Goal: Task Accomplishment & Management: Use online tool/utility

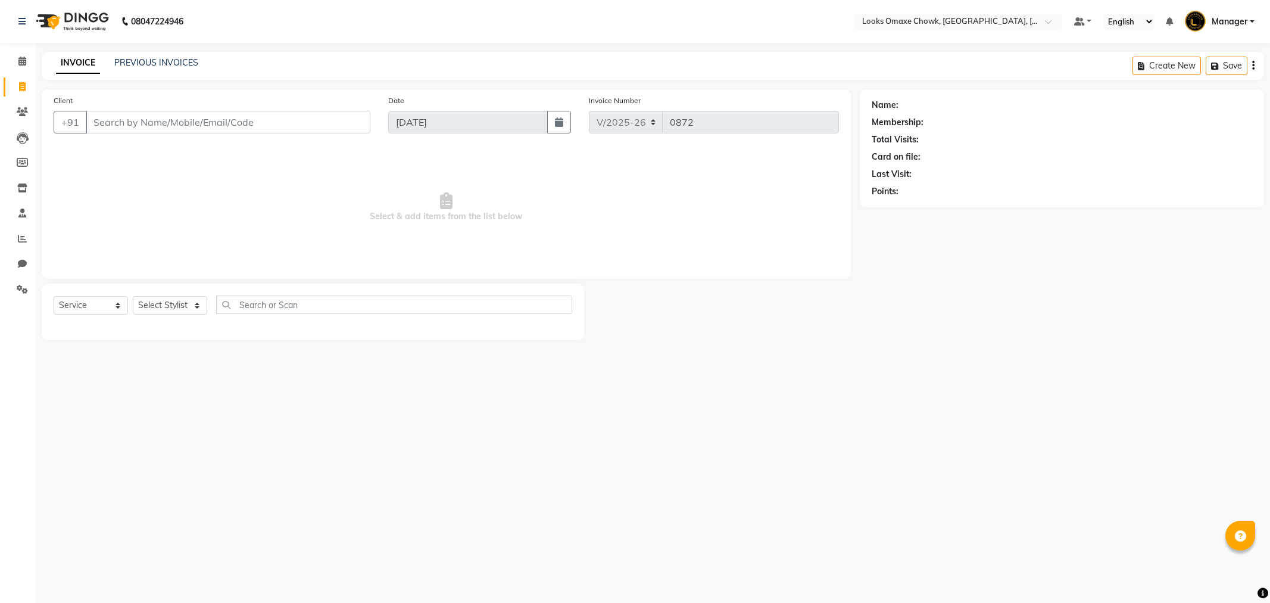
select select "8121"
select select "service"
click at [169, 63] on link "PREVIOUS INVOICES" at bounding box center [156, 62] width 84 height 11
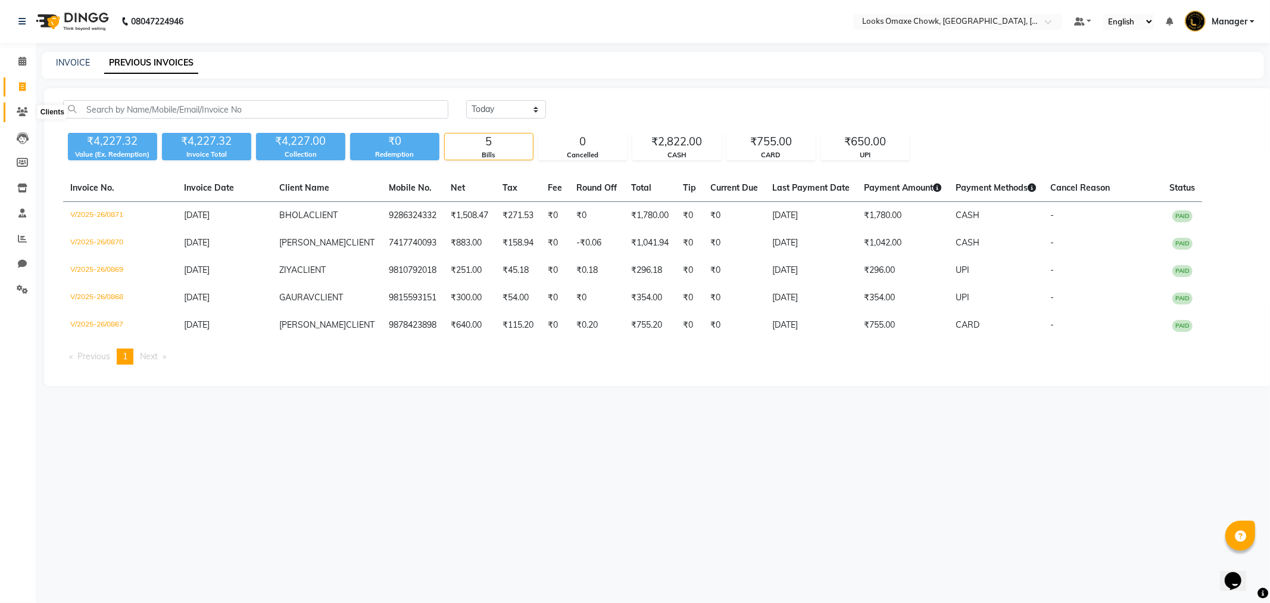
click at [21, 109] on icon at bounding box center [22, 111] width 11 height 9
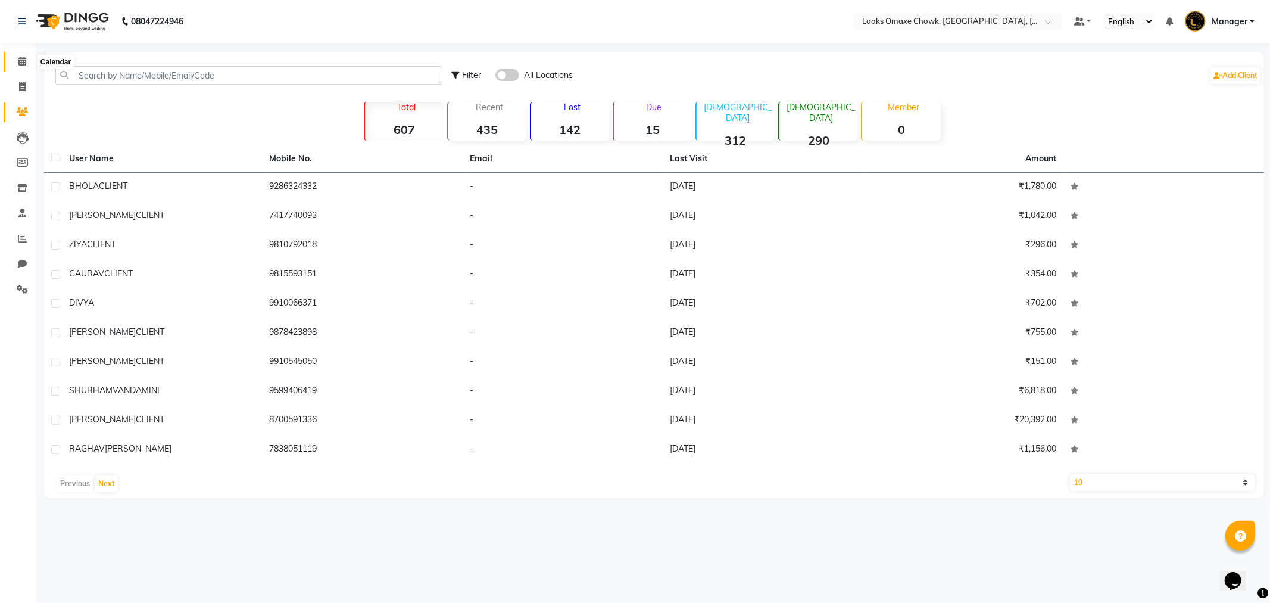
click at [24, 58] on icon at bounding box center [22, 61] width 8 height 9
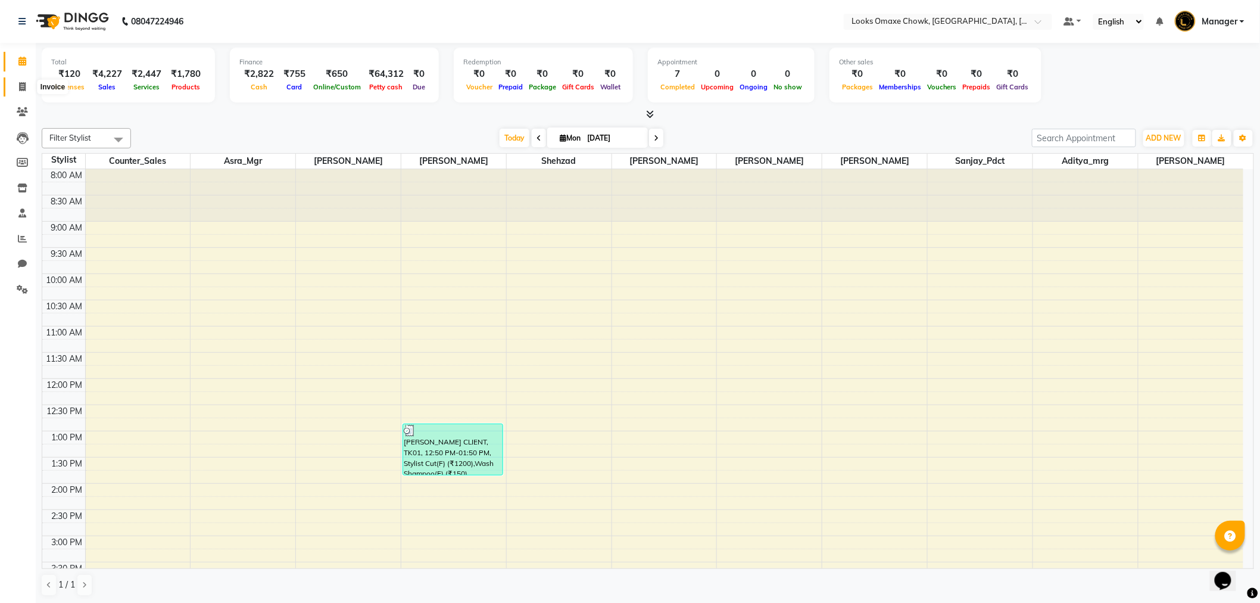
click at [24, 88] on icon at bounding box center [22, 86] width 7 height 9
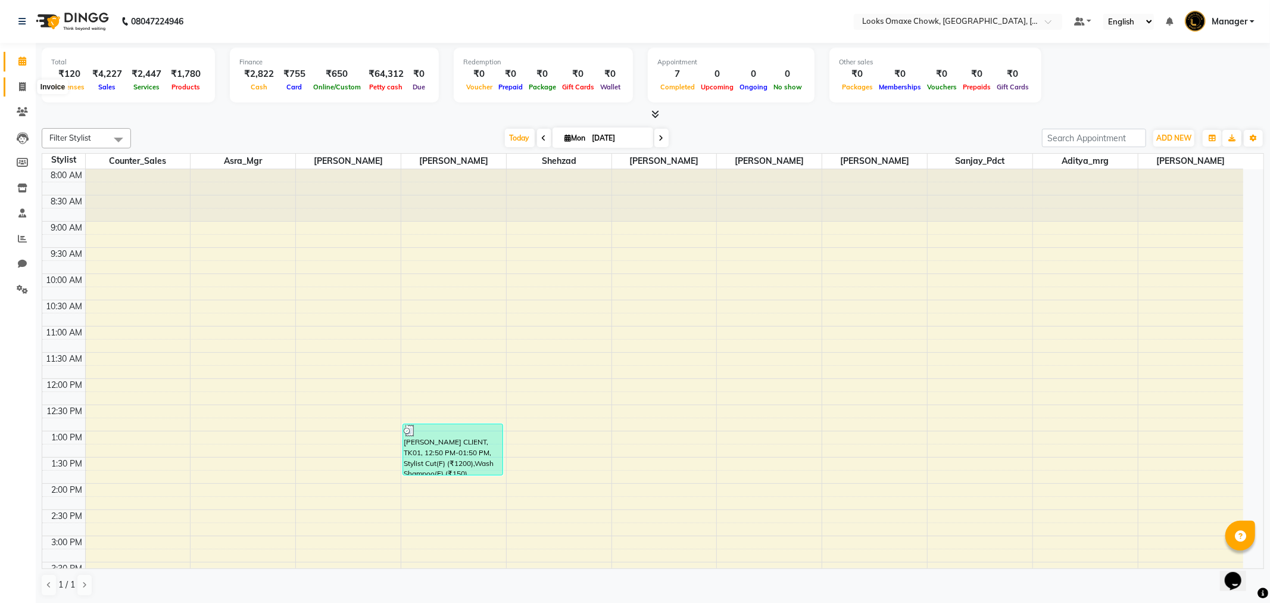
select select "8121"
select select "service"
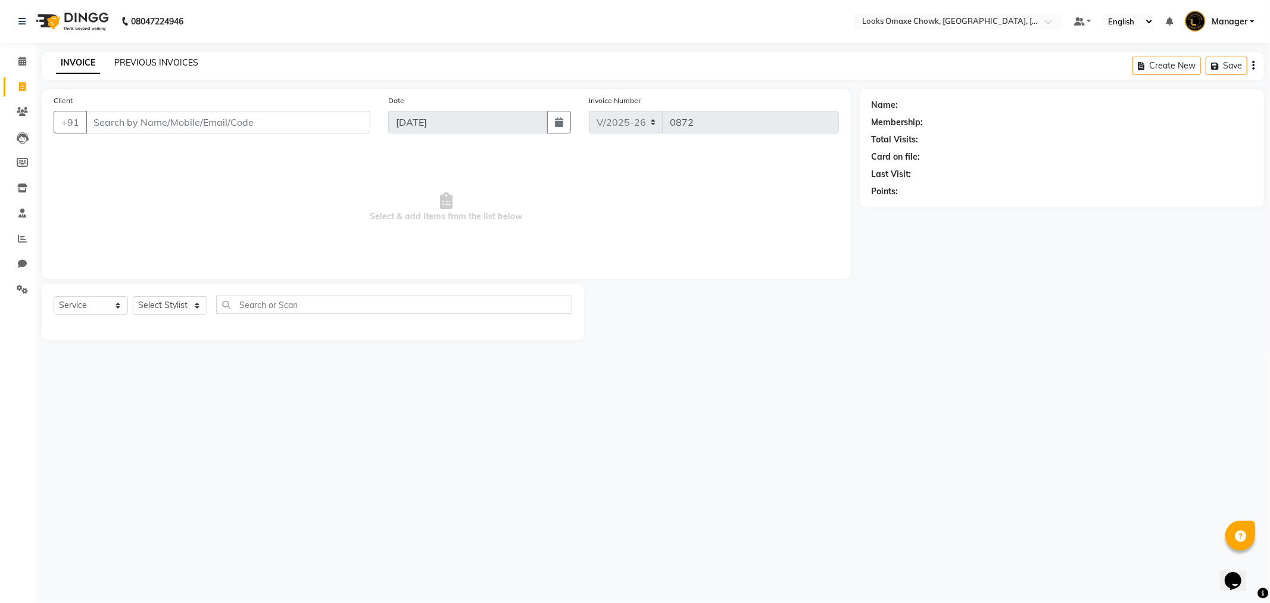
click at [157, 63] on link "PREVIOUS INVOICES" at bounding box center [156, 62] width 84 height 11
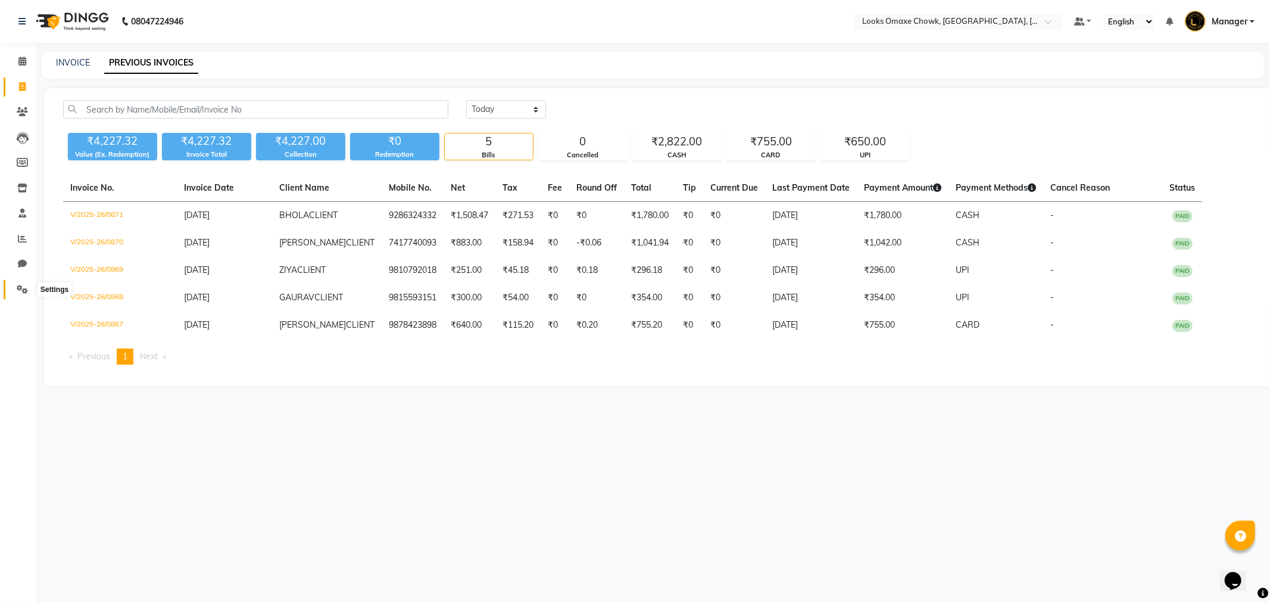
click at [26, 294] on icon at bounding box center [22, 289] width 11 height 9
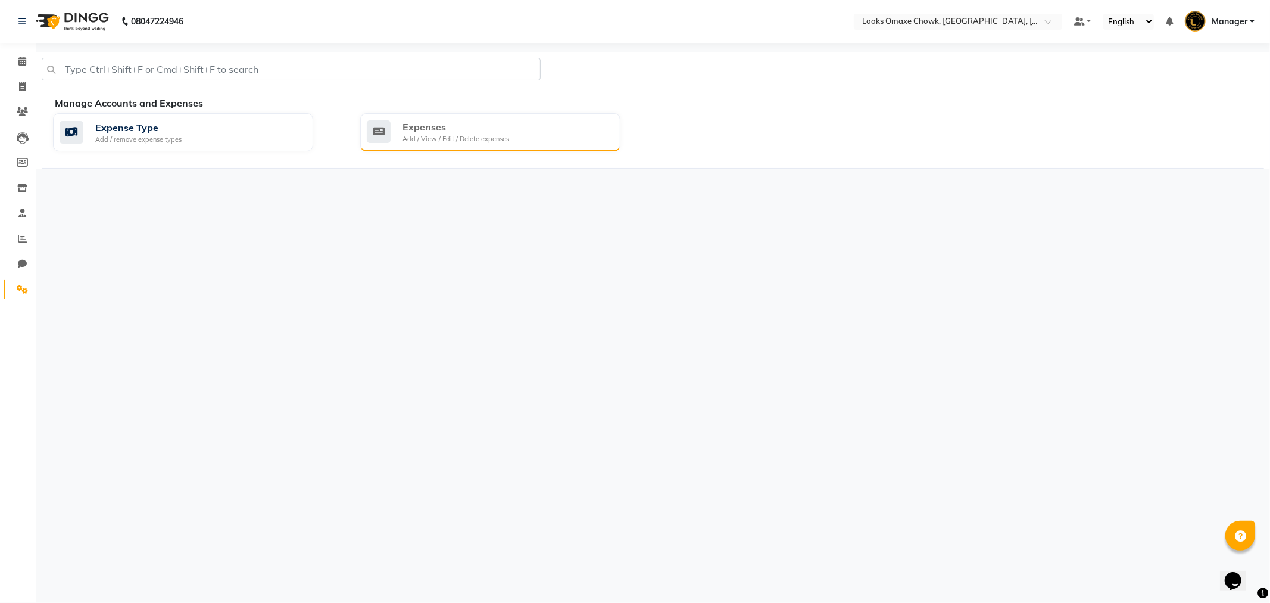
click at [438, 139] on div "Add / View / Edit / Delete expenses" at bounding box center [456, 139] width 107 height 10
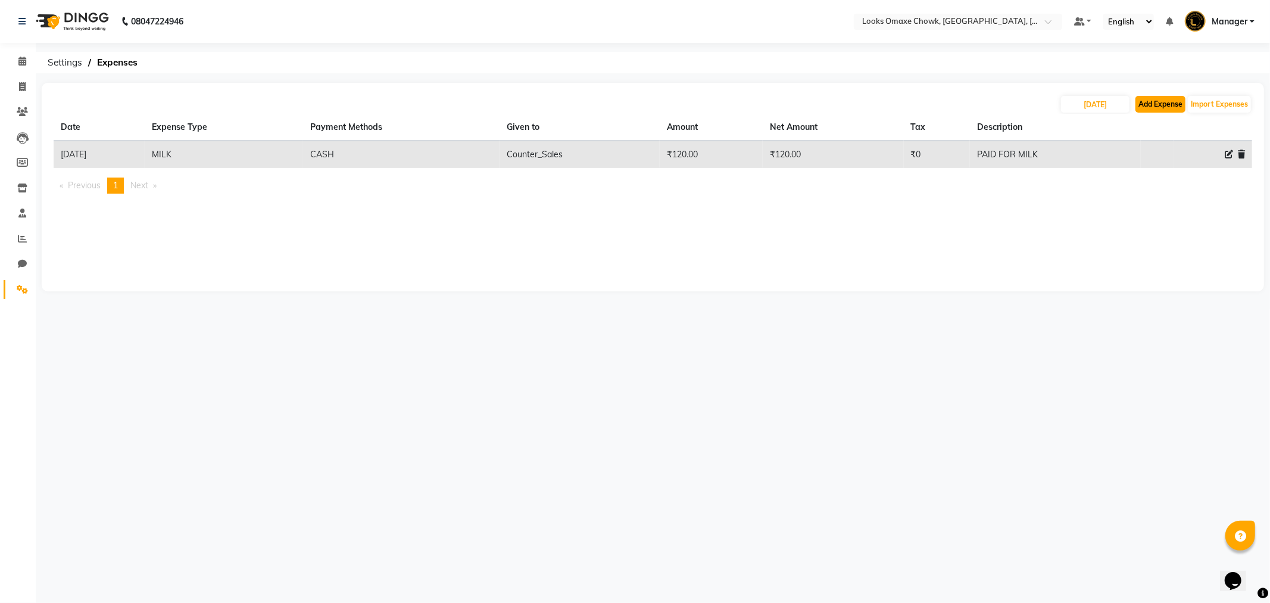
click at [1155, 105] on button "Add Expense" at bounding box center [1161, 104] width 50 height 17
select select "1"
select select "7249"
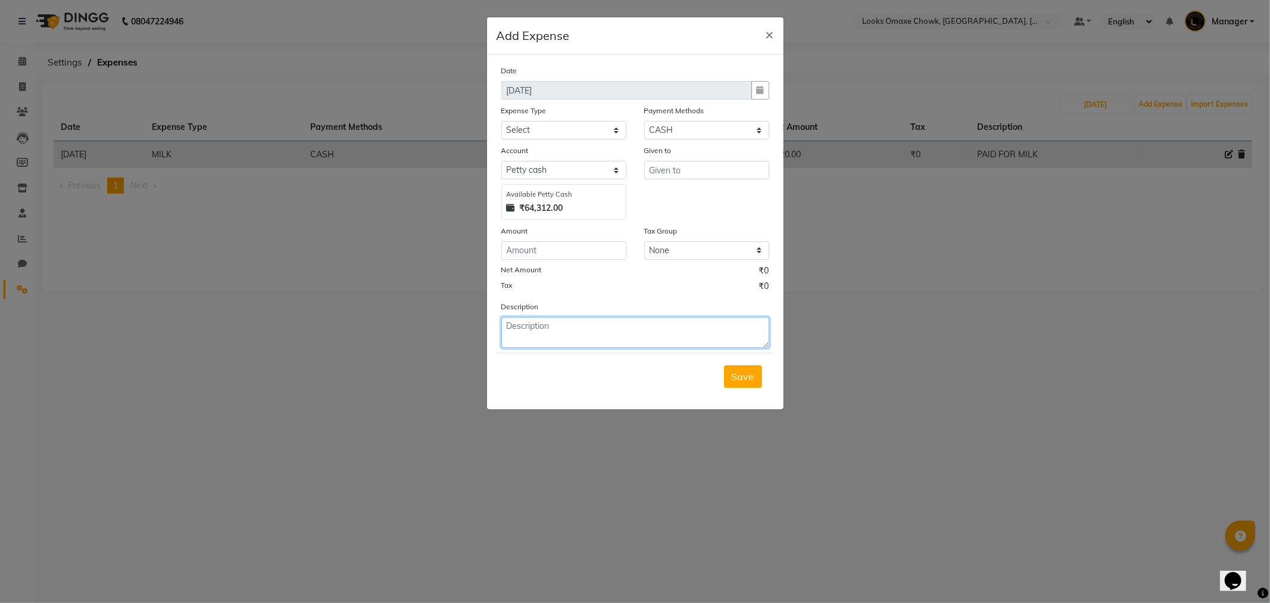
click at [600, 326] on textarea at bounding box center [635, 332] width 268 height 31
click at [556, 243] on input "number" at bounding box center [563, 250] width 125 height 18
type input "90"
click at [687, 167] on input "text" at bounding box center [706, 170] width 125 height 18
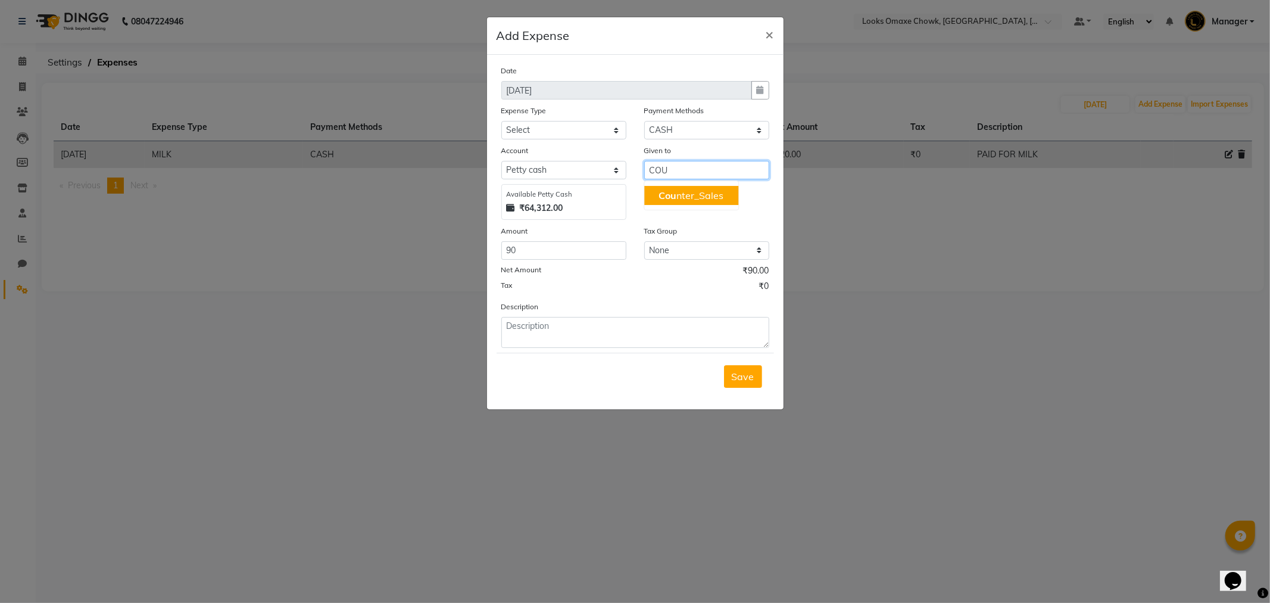
click at [682, 191] on ngb-highlight "Cou nter_Sales" at bounding box center [691, 195] width 65 height 12
type input "Counter_Sales"
click at [560, 130] on select "Select Bank Deposit Blinkit Cash Handover CLIENT Client ordered food Client Ref…" at bounding box center [563, 130] width 125 height 18
select select "19910"
click at [501, 121] on select "Select Bank Deposit Blinkit Cash Handover CLIENT Client ordered food Client Ref…" at bounding box center [563, 130] width 125 height 18
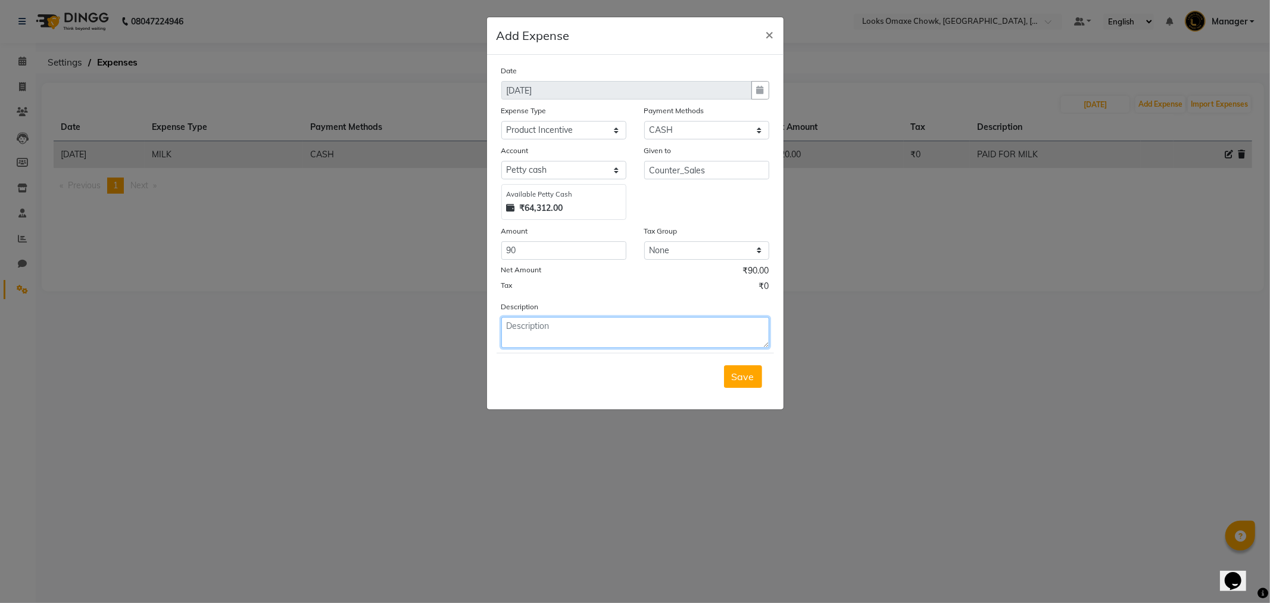
click at [545, 334] on textarea at bounding box center [635, 332] width 268 height 31
type textarea "PAID TO ADITYA MANAGER FOR PRODUCT INCENTIVE"
click at [748, 382] on span "Save" at bounding box center [743, 376] width 23 height 12
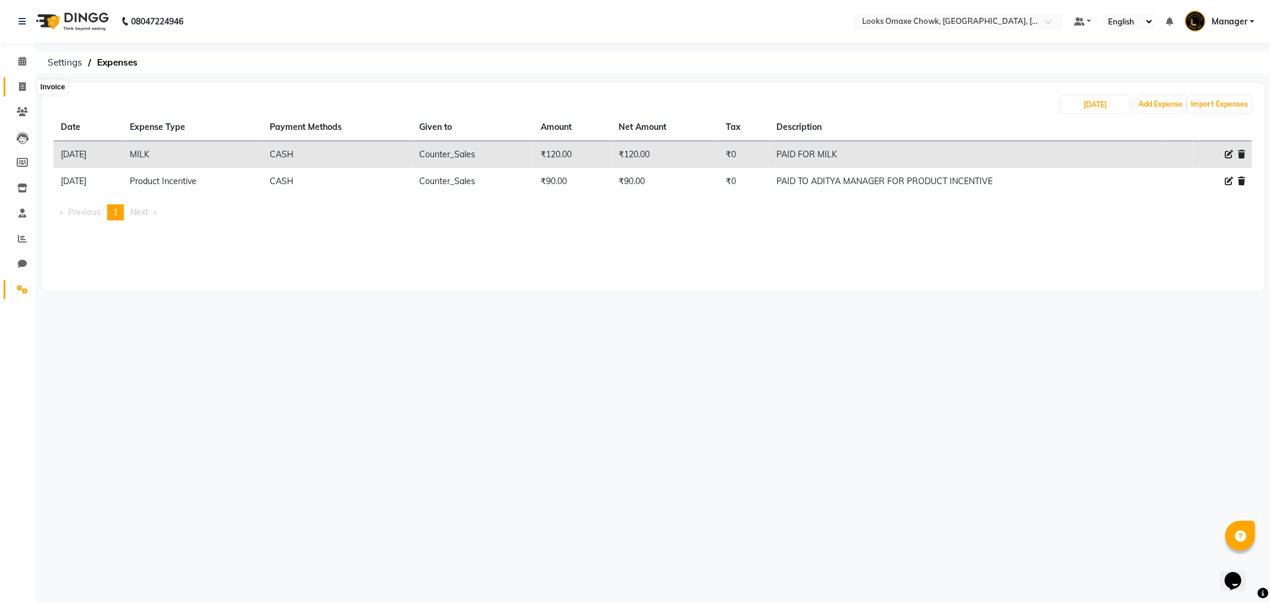
click at [16, 85] on span at bounding box center [22, 87] width 21 height 14
select select "8121"
select select "service"
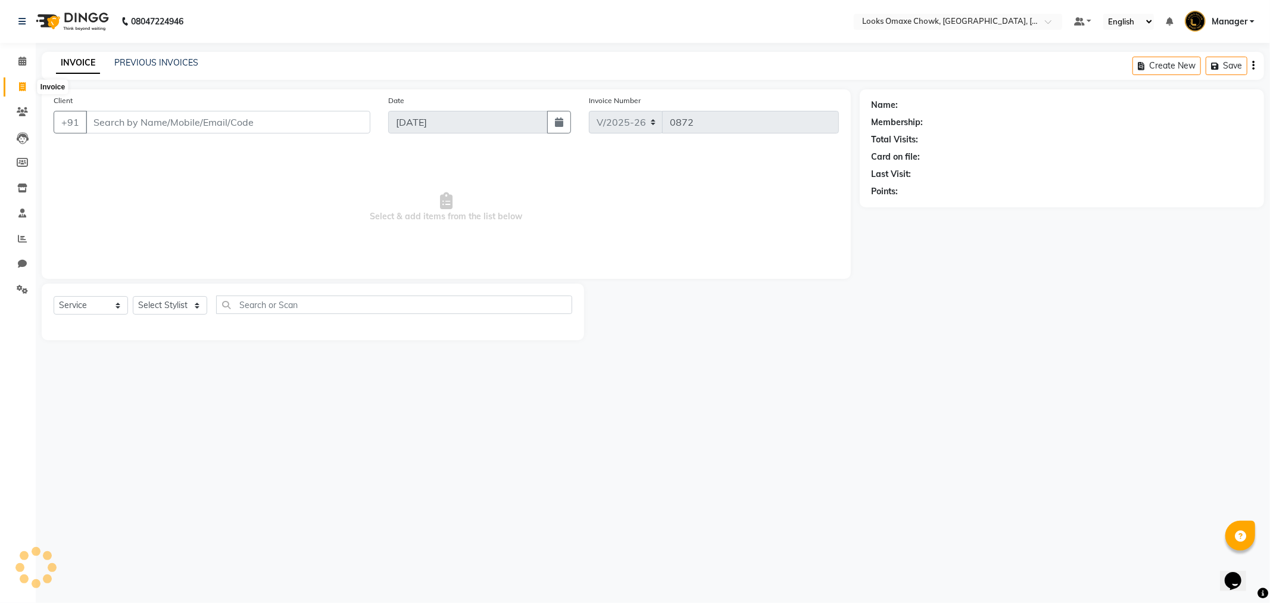
click at [20, 88] on icon at bounding box center [22, 86] width 7 height 9
select select "service"
type input "0872"
select select "8121"
click at [23, 289] on icon at bounding box center [22, 289] width 11 height 9
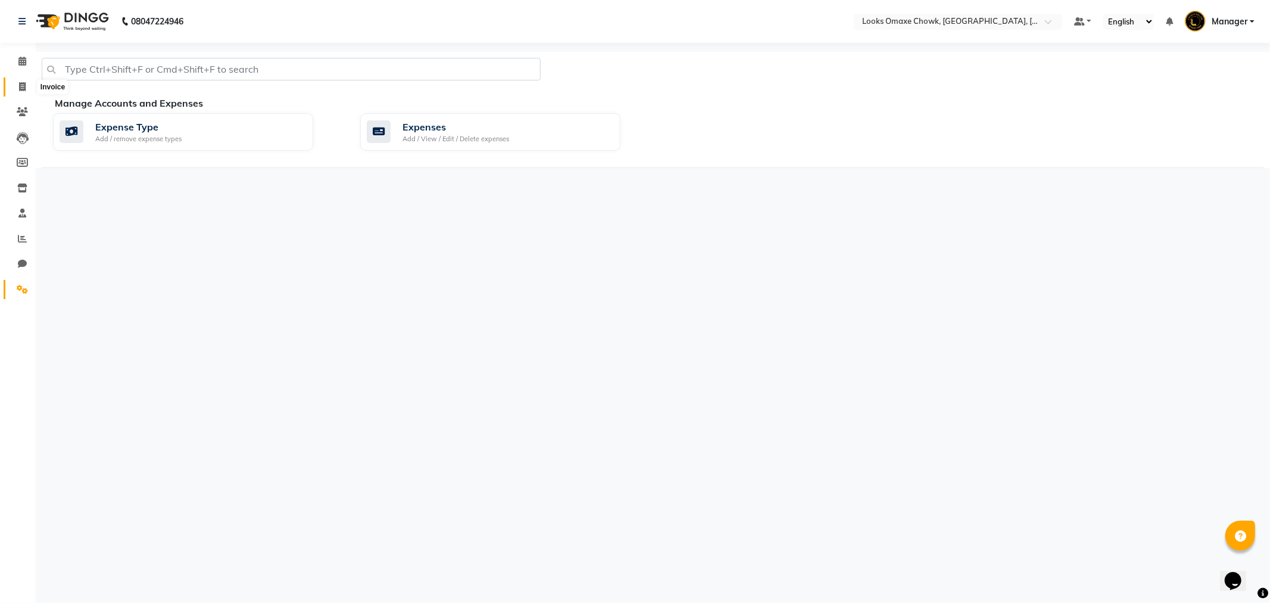
click at [21, 85] on icon at bounding box center [22, 86] width 7 height 9
select select "service"
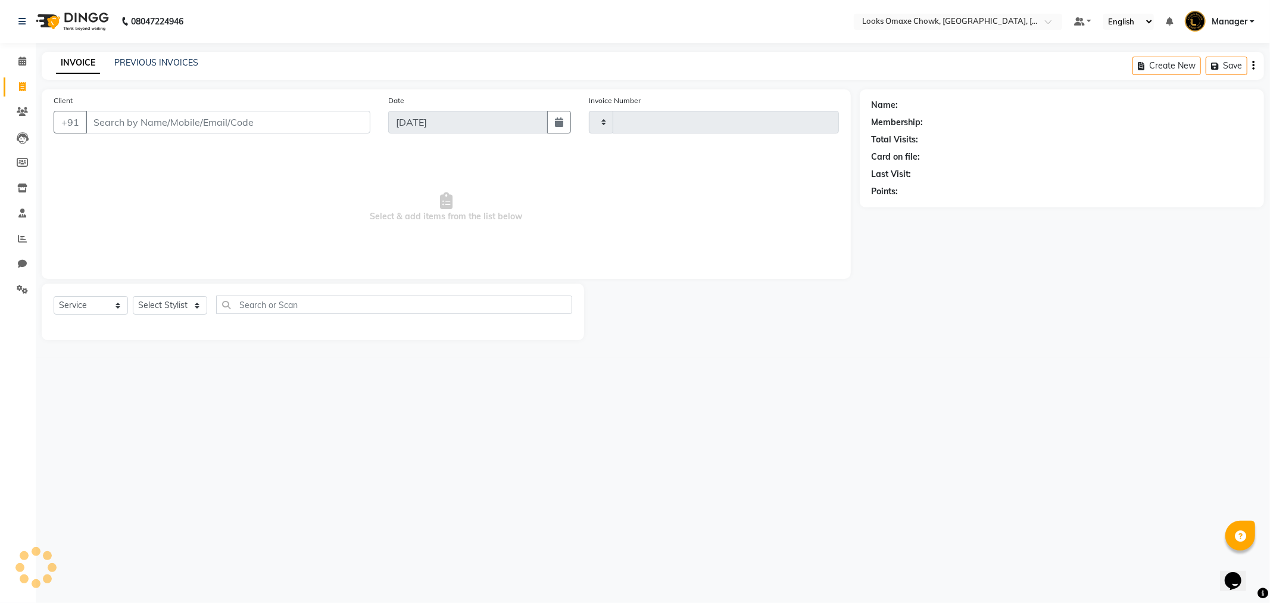
type input "0872"
select select "8121"
click at [135, 64] on link "PREVIOUS INVOICES" at bounding box center [156, 62] width 84 height 11
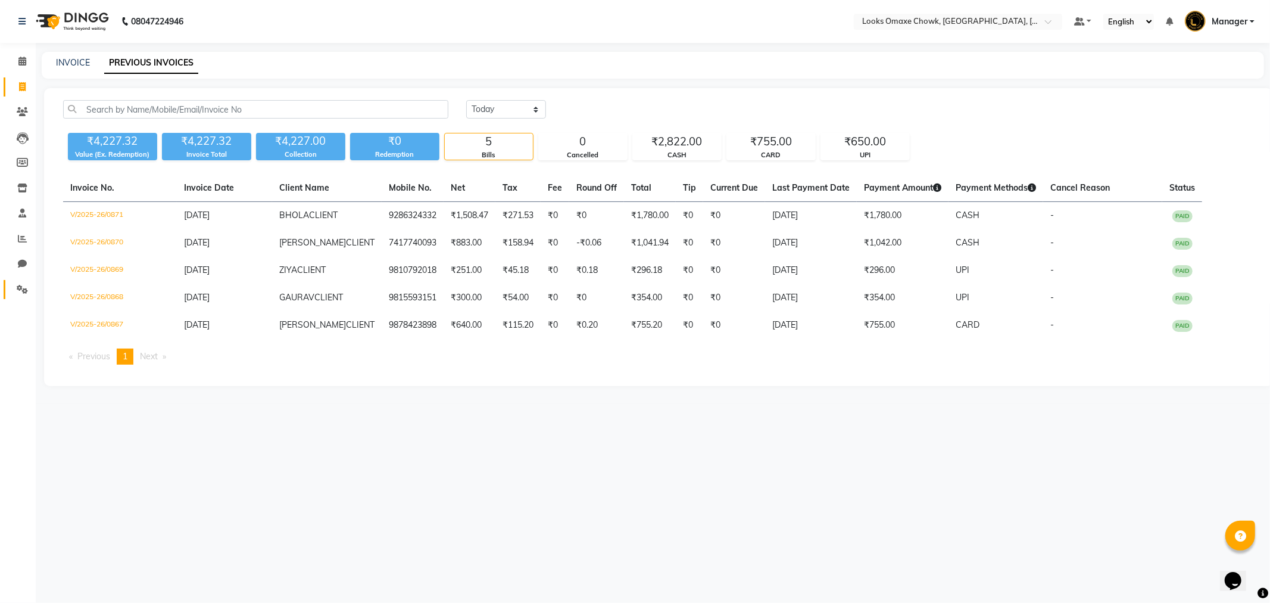
click at [21, 285] on icon at bounding box center [22, 289] width 11 height 9
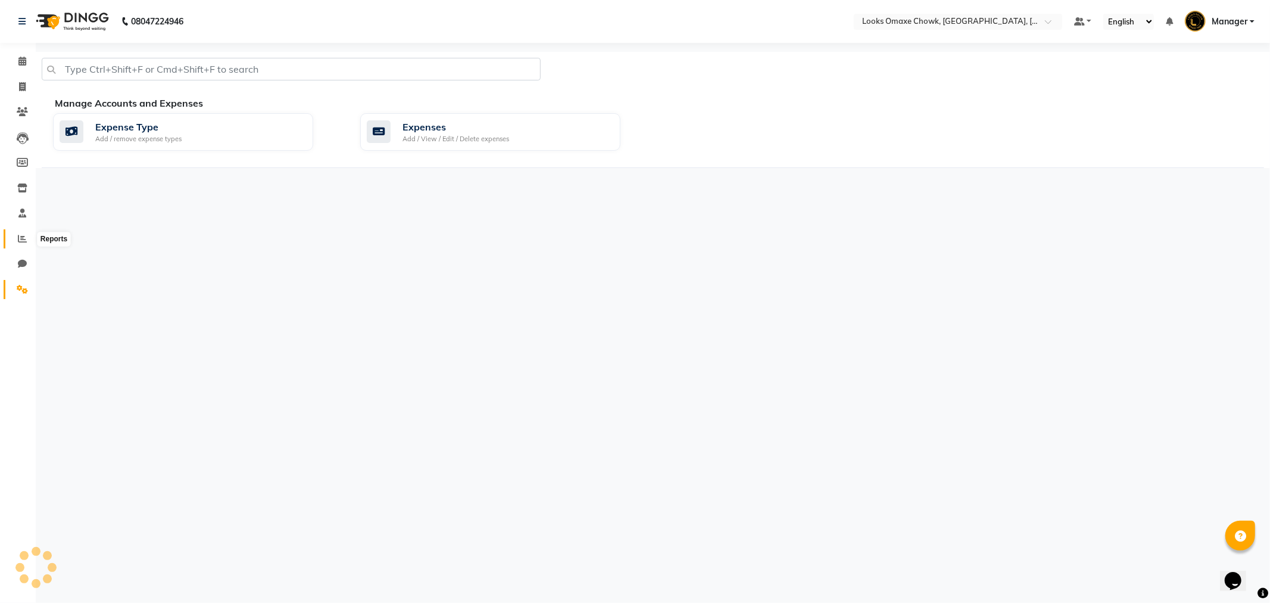
click at [20, 236] on icon at bounding box center [22, 238] width 9 height 9
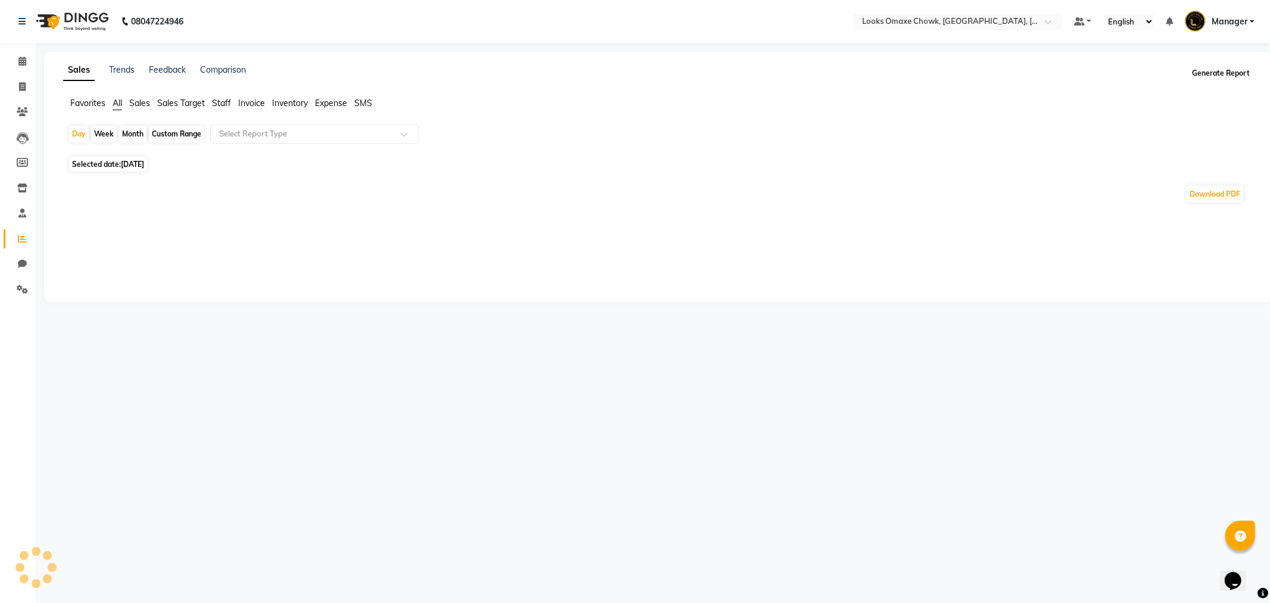
click at [1216, 70] on button "Generate Report" at bounding box center [1221, 73] width 64 height 17
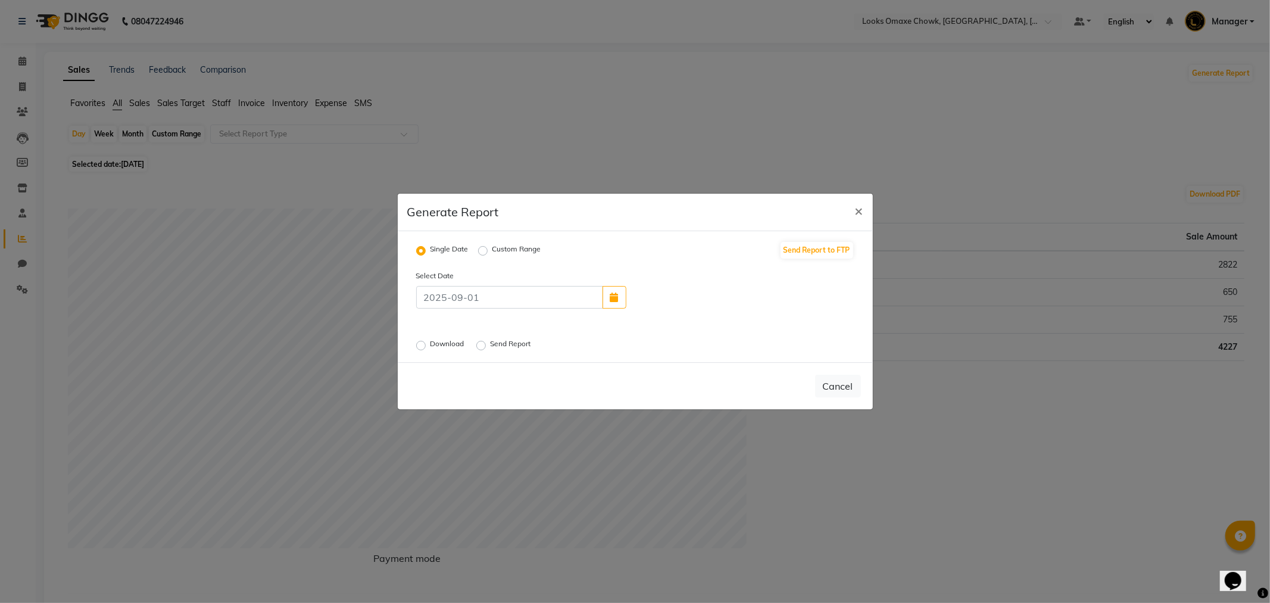
click at [491, 344] on label "Send Report" at bounding box center [512, 345] width 43 height 14
click at [486, 344] on input "Send Report" at bounding box center [483, 345] width 8 height 8
click at [837, 386] on button "Send" at bounding box center [842, 385] width 37 height 21
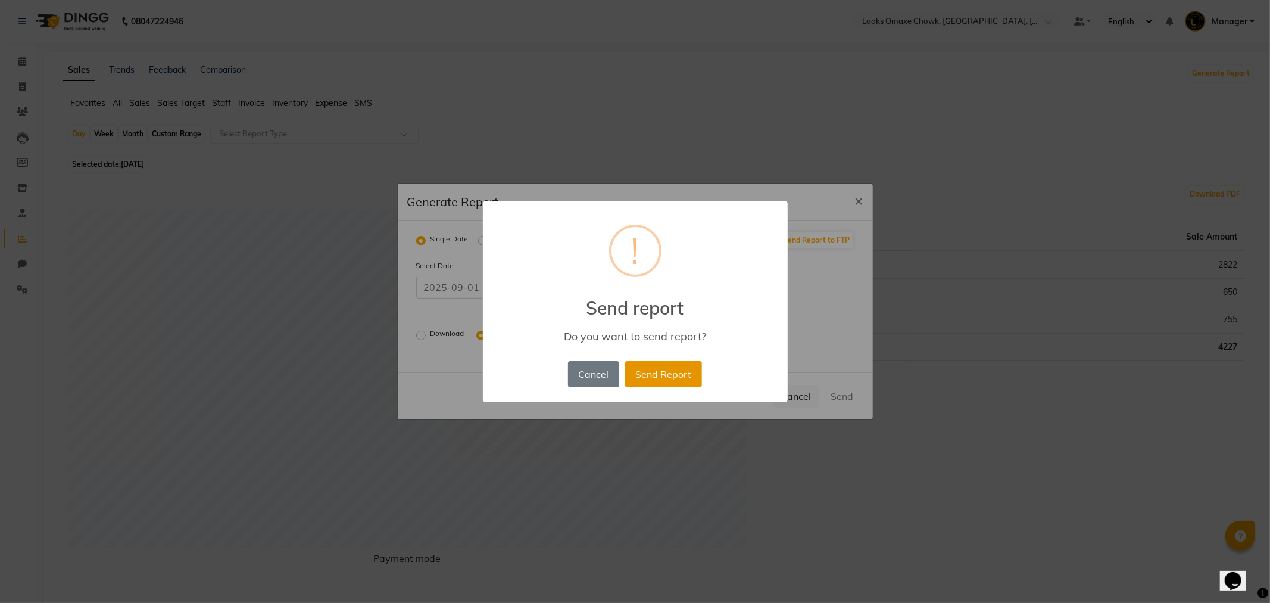
click at [669, 374] on button "Send Report" at bounding box center [663, 374] width 77 height 26
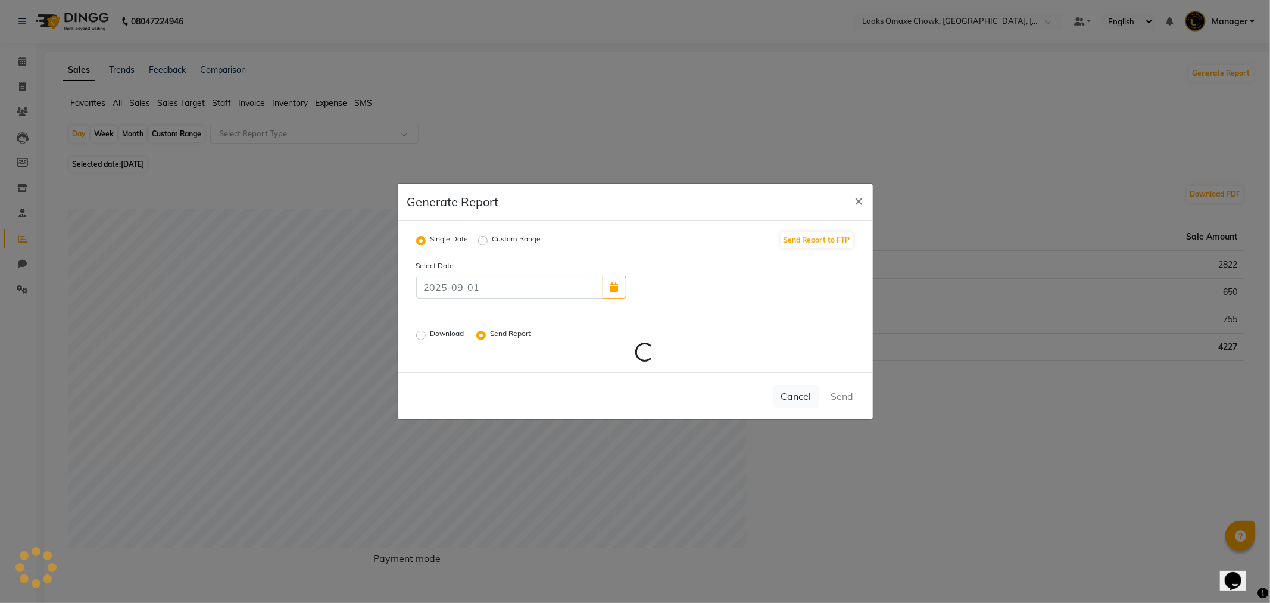
radio input "false"
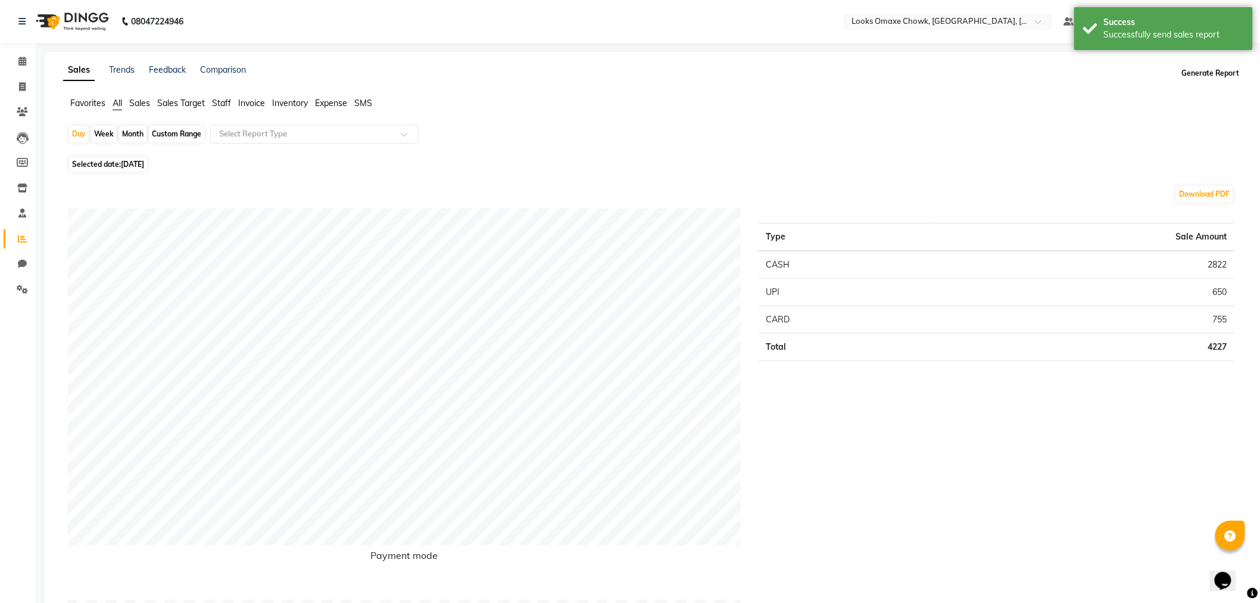
click at [1205, 74] on button "Generate Report" at bounding box center [1211, 73] width 64 height 17
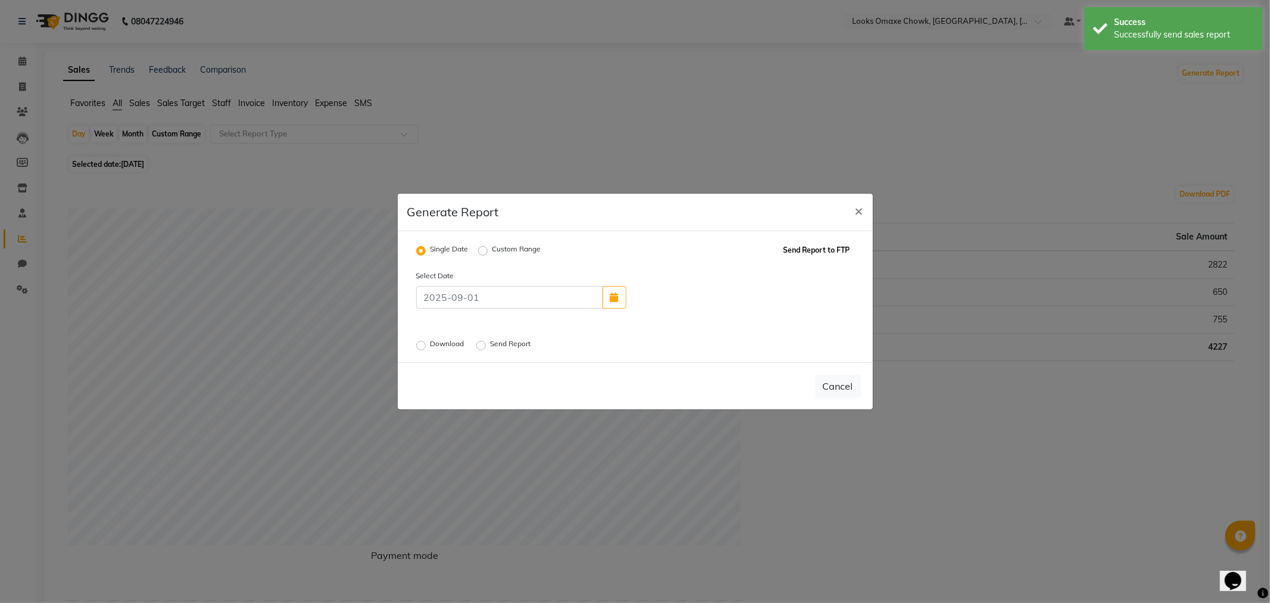
click at [809, 257] on button "Send Report to FTP" at bounding box center [817, 250] width 73 height 17
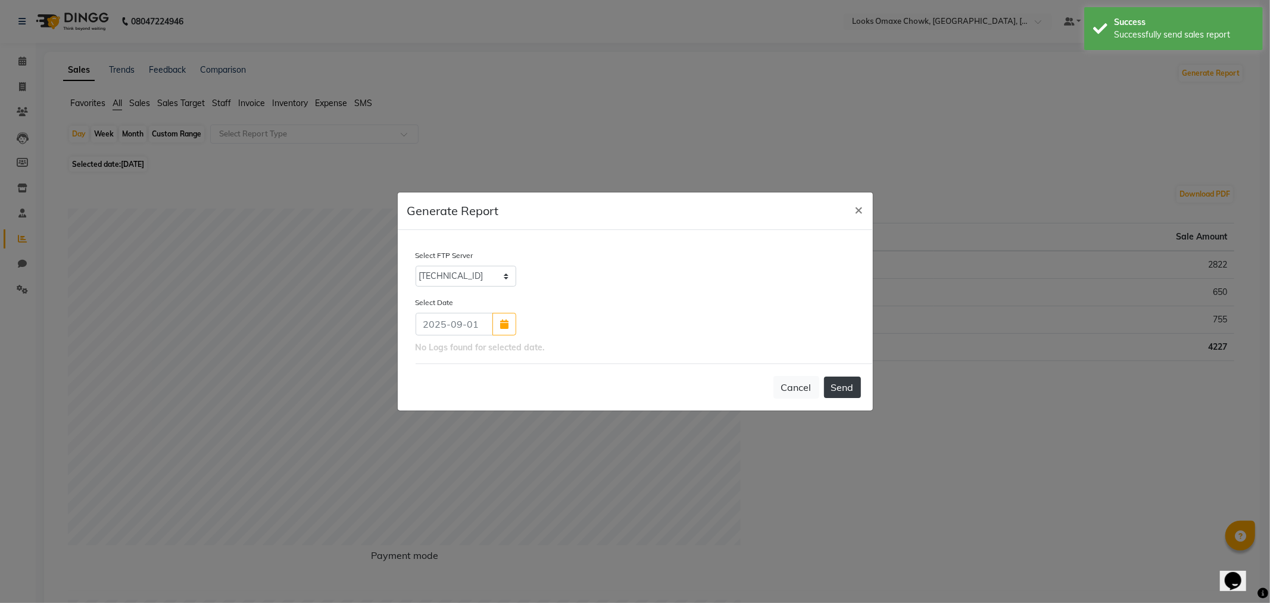
click at [853, 388] on button "Send" at bounding box center [842, 386] width 37 height 21
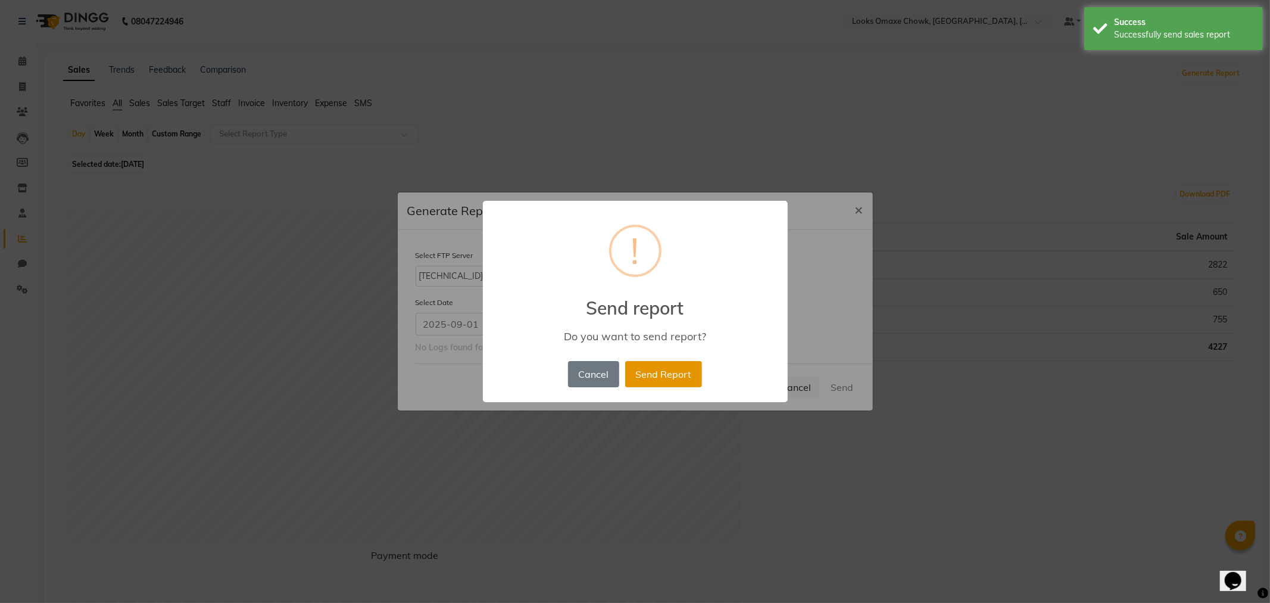
click at [669, 374] on button "Send Report" at bounding box center [663, 374] width 77 height 26
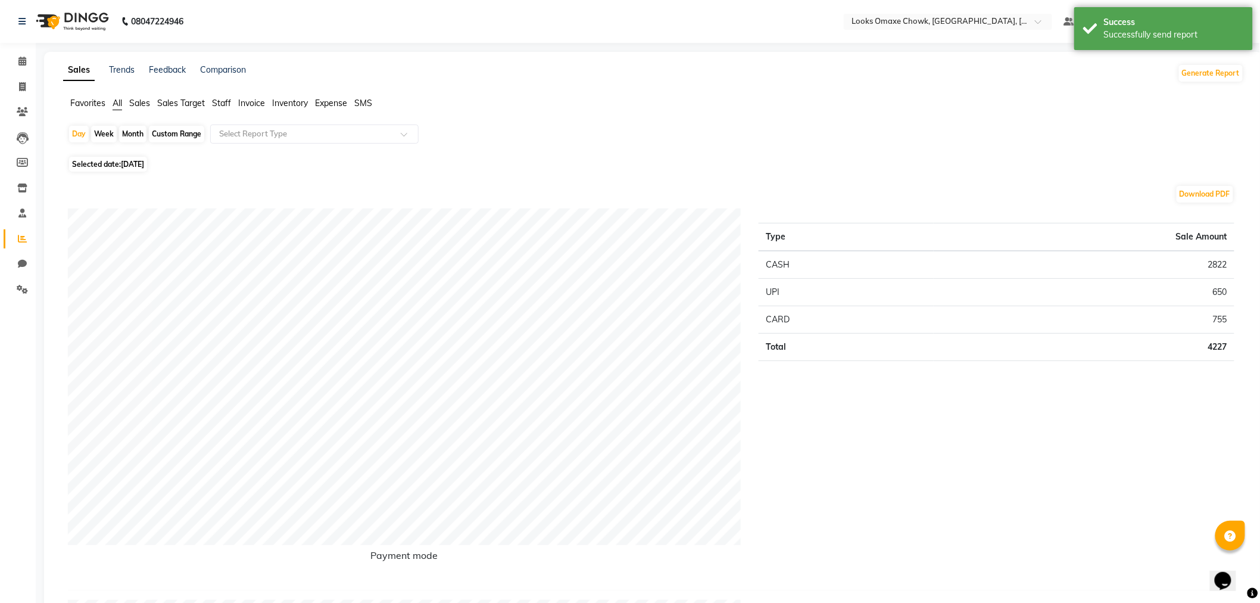
click at [1049, 128] on div "Day Week Month Custom Range Select Report Type" at bounding box center [653, 138] width 1171 height 29
click at [1099, 76] on div "Sales Trends Feedback Comparison Generate Report" at bounding box center [653, 73] width 1195 height 19
click at [1247, 27] on div "Success Successfully send report" at bounding box center [1163, 28] width 179 height 43
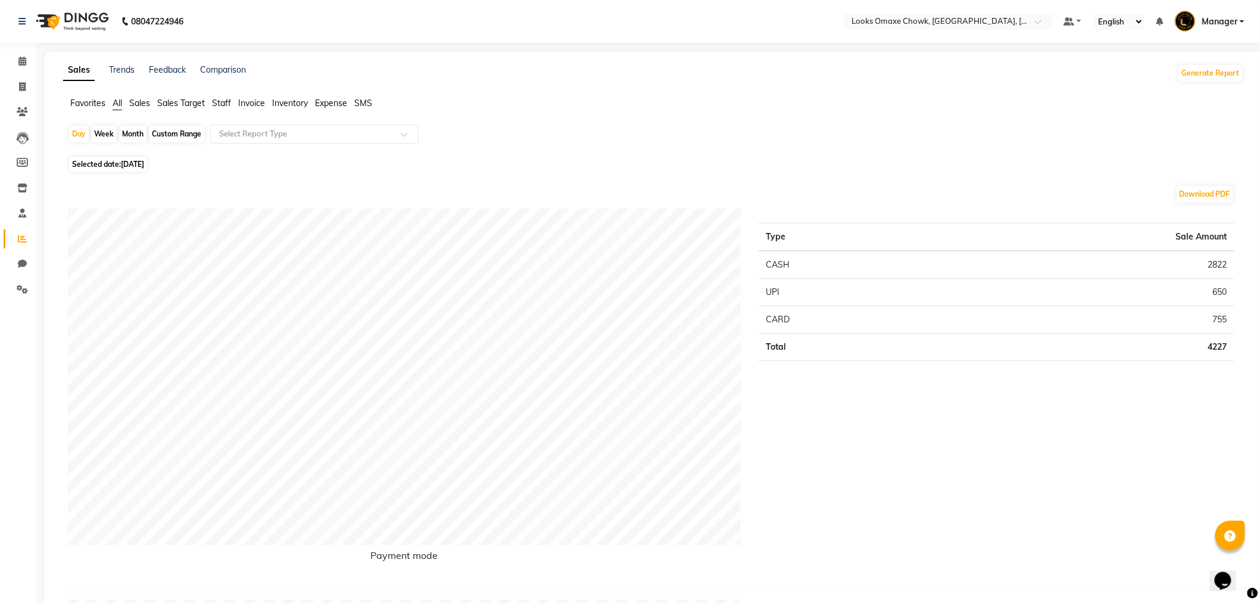
click at [1243, 24] on link "Manager" at bounding box center [1210, 22] width 70 height 20
click at [1199, 84] on link "Sign out" at bounding box center [1183, 85] width 109 height 18
